Goal: Entertainment & Leisure: Consume media (video, audio)

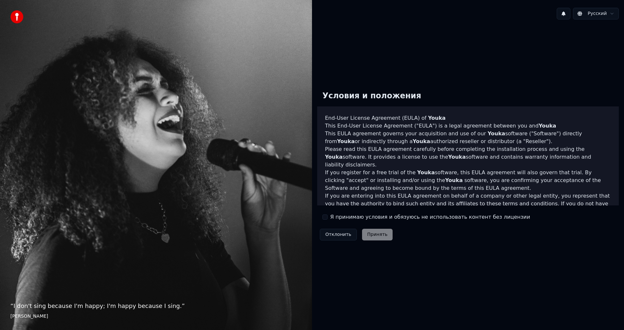
click at [328, 217] on div "Я принимаю условия и обязуюсь не использовать контент без лицензии" at bounding box center [426, 217] width 208 height 8
click at [327, 218] on button "Я принимаю условия и обязуюсь не использовать контент без лицензии" at bounding box center [324, 217] width 5 height 5
click at [369, 233] on button "Принять" at bounding box center [377, 235] width 31 height 12
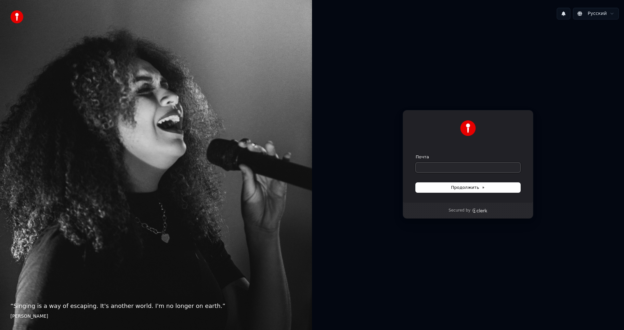
click at [456, 166] on input "Почта" at bounding box center [468, 168] width 105 height 10
click at [463, 190] on span "Продолжить" at bounding box center [468, 188] width 34 height 6
type input "**********"
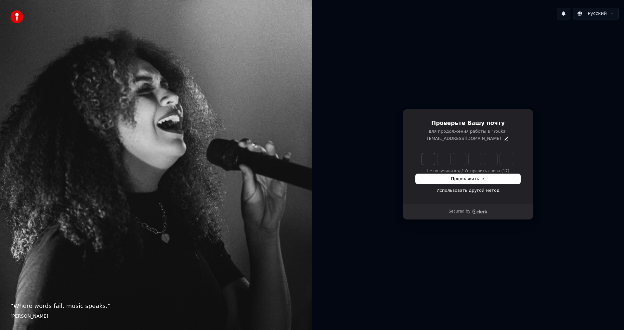
type input "******"
type input "*"
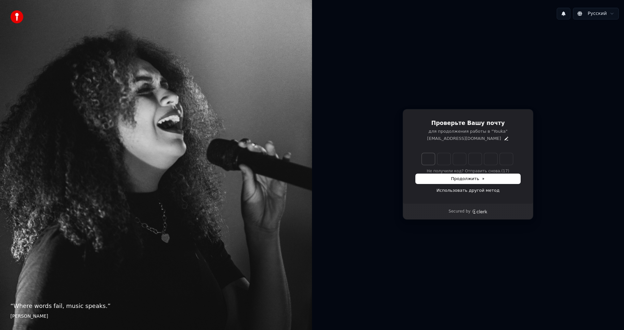
type input "*"
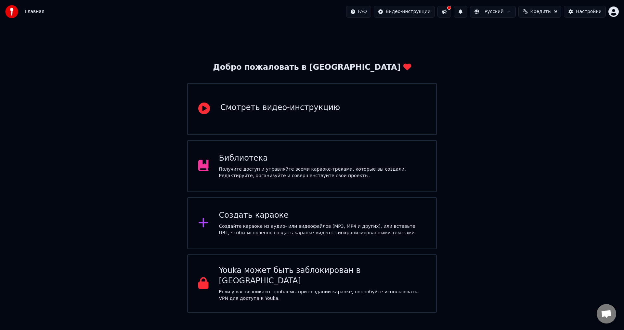
click at [23, 116] on div "Добро пожаловать в Youka Смотреть видео-инструкцию Библиотека Получите доступ и…" at bounding box center [312, 168] width 624 height 290
click at [252, 178] on div "Получите доступ и управляйте всеми караоке-треками, которые вы создали. Редакти…" at bounding box center [322, 172] width 207 height 13
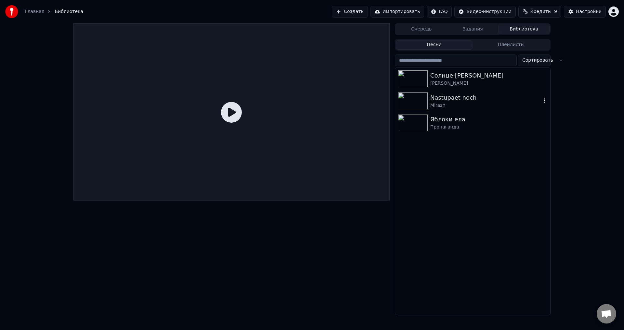
click at [445, 99] on div "Nastupaet noch" at bounding box center [485, 97] width 111 height 9
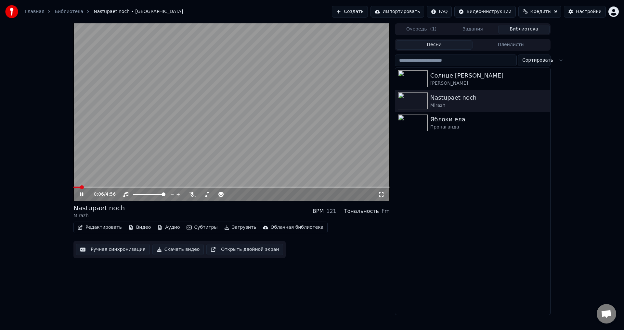
click at [256, 187] on video at bounding box center [231, 112] width 316 height 178
click at [90, 194] on icon at bounding box center [86, 194] width 15 height 5
click at [229, 188] on span at bounding box center [231, 187] width 316 height 1
click at [290, 128] on video at bounding box center [231, 112] width 316 height 178
click at [430, 123] on div "Яблоки ела" at bounding box center [485, 119] width 111 height 9
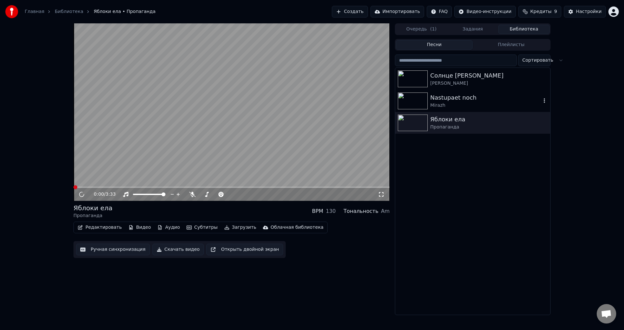
click at [459, 110] on div "Nastupaet noch Mirazh" at bounding box center [472, 101] width 155 height 22
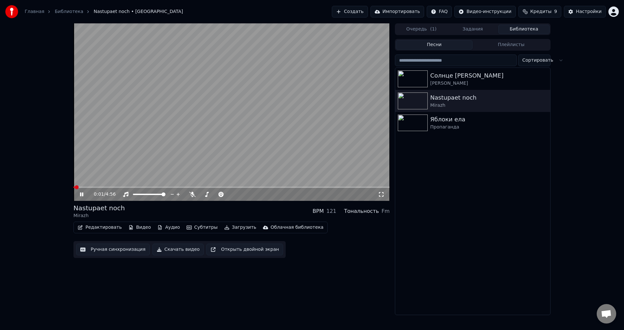
click at [210, 117] on video at bounding box center [231, 112] width 316 height 178
click at [120, 248] on button "Ручная синхронизация" at bounding box center [113, 250] width 74 height 12
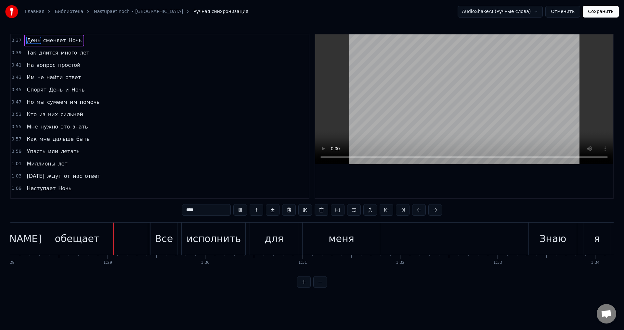
scroll to position [0, 8587]
